Goal: Complete application form

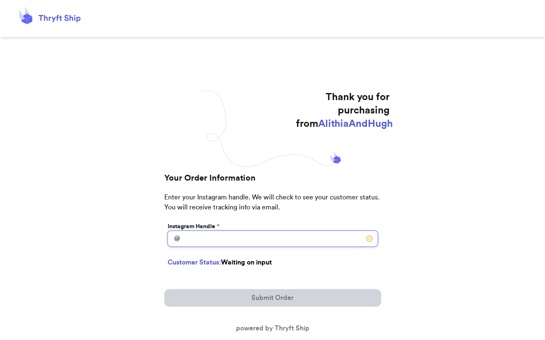
click at [225, 241] on input "Instagram Handle *" at bounding box center [273, 238] width 210 height 16
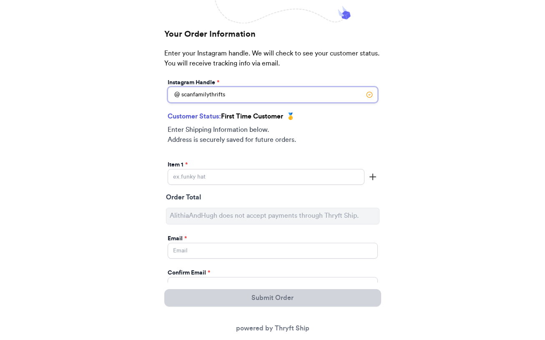
scroll to position [155, 0]
type input "scanfamilythrifts"
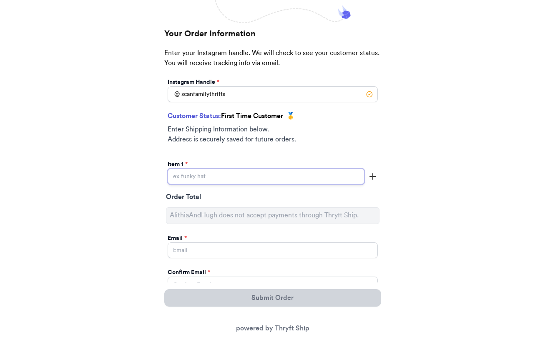
click at [279, 172] on input "Instagram Handle *" at bounding box center [266, 176] width 197 height 16
type input "[PERSON_NAME] [PERSON_NAME] Dress"
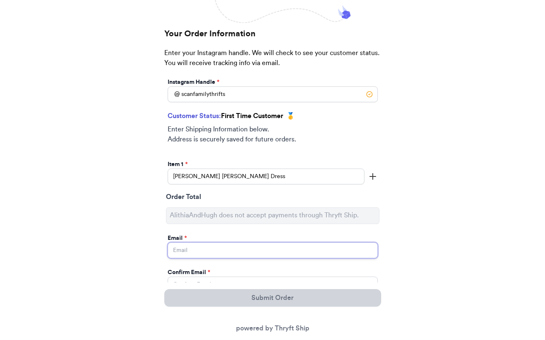
click at [264, 245] on input "Instagram Handle *" at bounding box center [273, 250] width 210 height 16
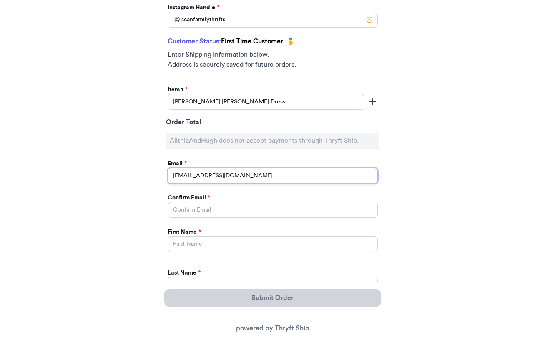
scroll to position [248, 0]
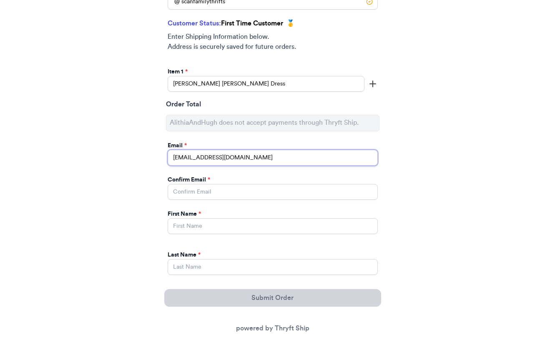
type input "[EMAIL_ADDRESS][DOMAIN_NAME]"
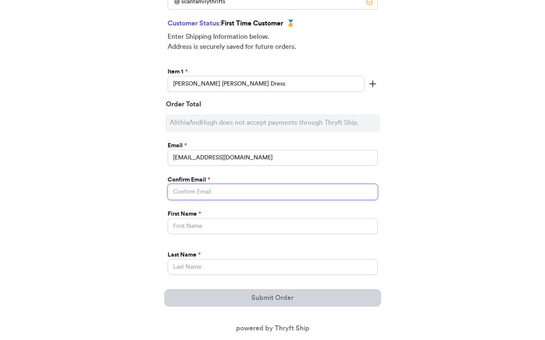
click at [269, 193] on input "Instagram Handle *" at bounding box center [273, 192] width 210 height 16
paste input "[EMAIL_ADDRESS][DOMAIN_NAME]"
type input "[EMAIL_ADDRESS][DOMAIN_NAME]"
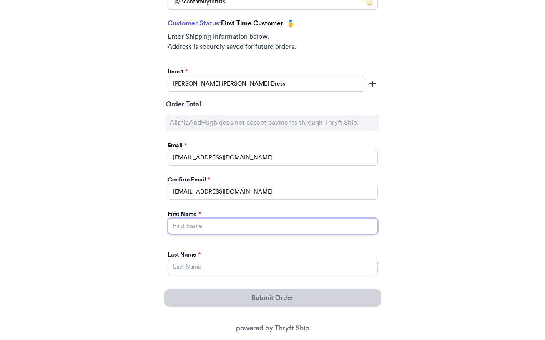
click at [250, 225] on input "Instagram Handle *" at bounding box center [273, 226] width 210 height 16
type input "Kait"
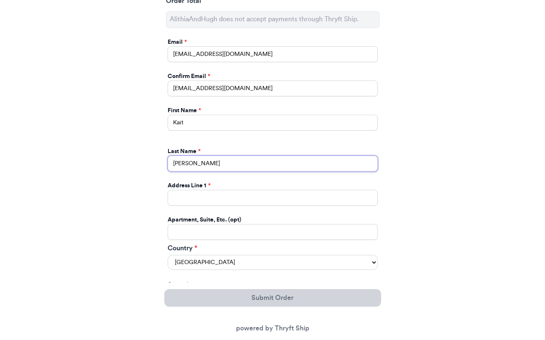
scroll to position [351, 0]
type input "[PERSON_NAME]"
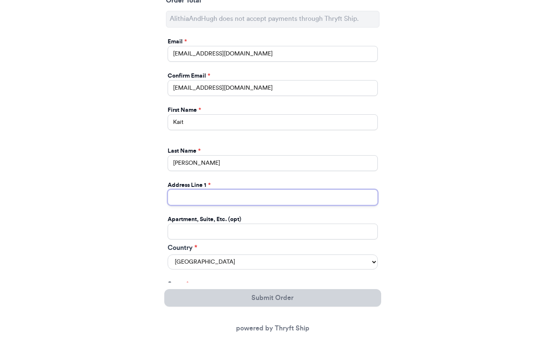
click at [205, 202] on input "Instagram Handle *" at bounding box center [273, 197] width 210 height 16
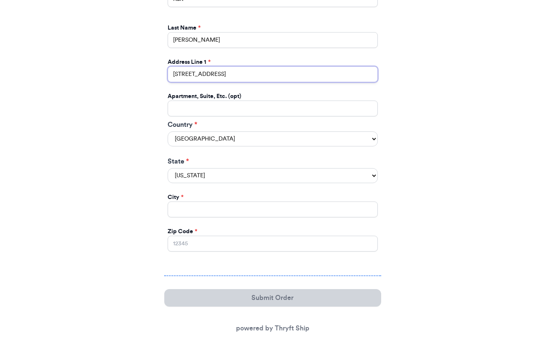
type input "[STREET_ADDRESS]"
click at [233, 174] on select "[US_STATE] [US_STATE] [US_STATE] [US_STATE] [US_STATE] [US_STATE] [US_STATE] [U…" at bounding box center [273, 175] width 210 height 15
select select "IA"
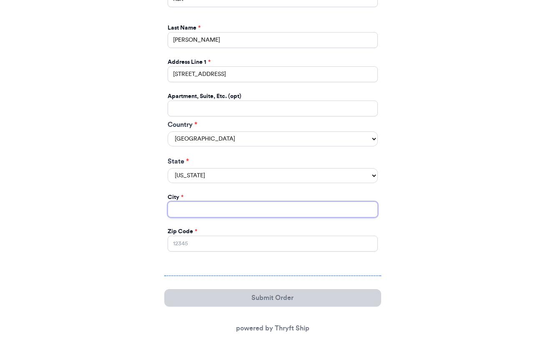
click at [240, 213] on input "Instagram Handle *" at bounding box center [273, 209] width 210 height 16
type input "[PERSON_NAME]"
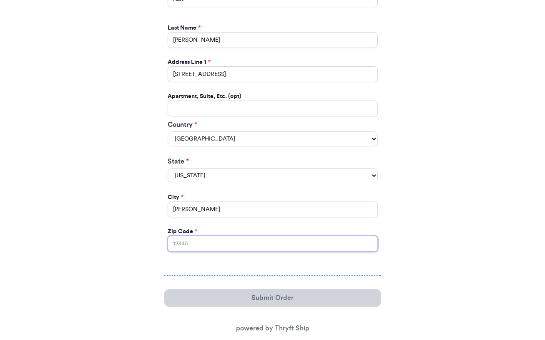
click at [201, 242] on input "Zip Code *" at bounding box center [273, 243] width 210 height 16
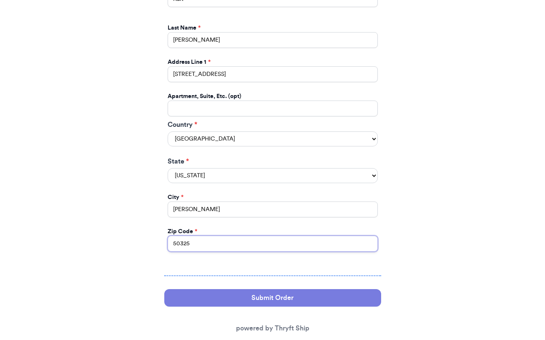
type input "50325"
click at [203, 297] on button "Submit Order" at bounding box center [272, 298] width 217 height 18
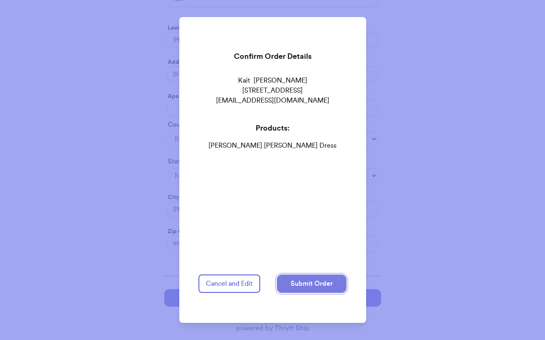
click at [325, 290] on button "Submit Order" at bounding box center [312, 283] width 70 height 18
